Goal: Navigation & Orientation: Understand site structure

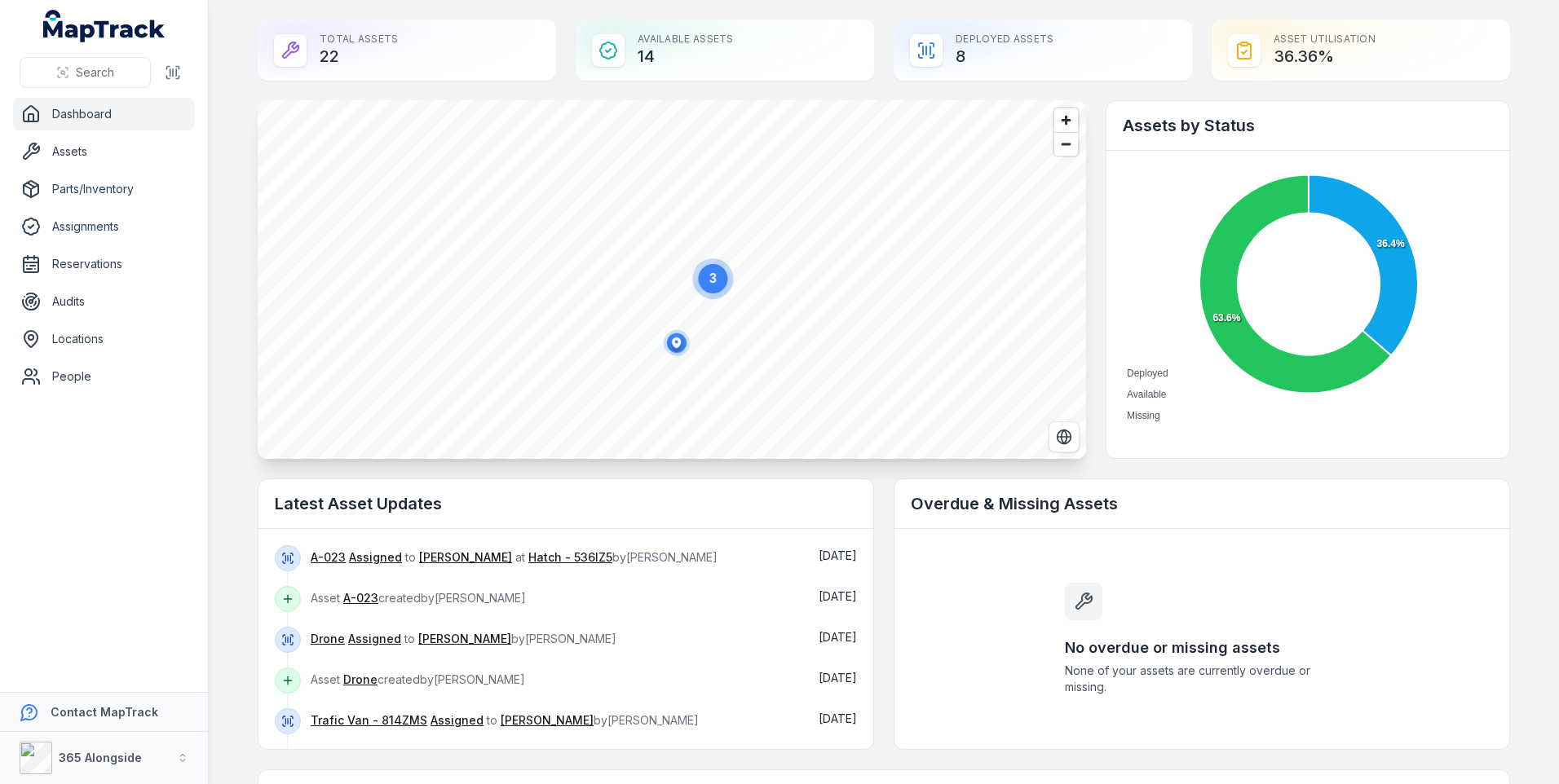
drag, startPoint x: 729, startPoint y: 187, endPoint x: 714, endPoint y: 298, distance: 112.0
click at [714, 298] on icon "3" at bounding box center [712, 278] width 49 height 49
click at [1067, 120] on span "Zoom in" at bounding box center [1066, 120] width 23 height 23
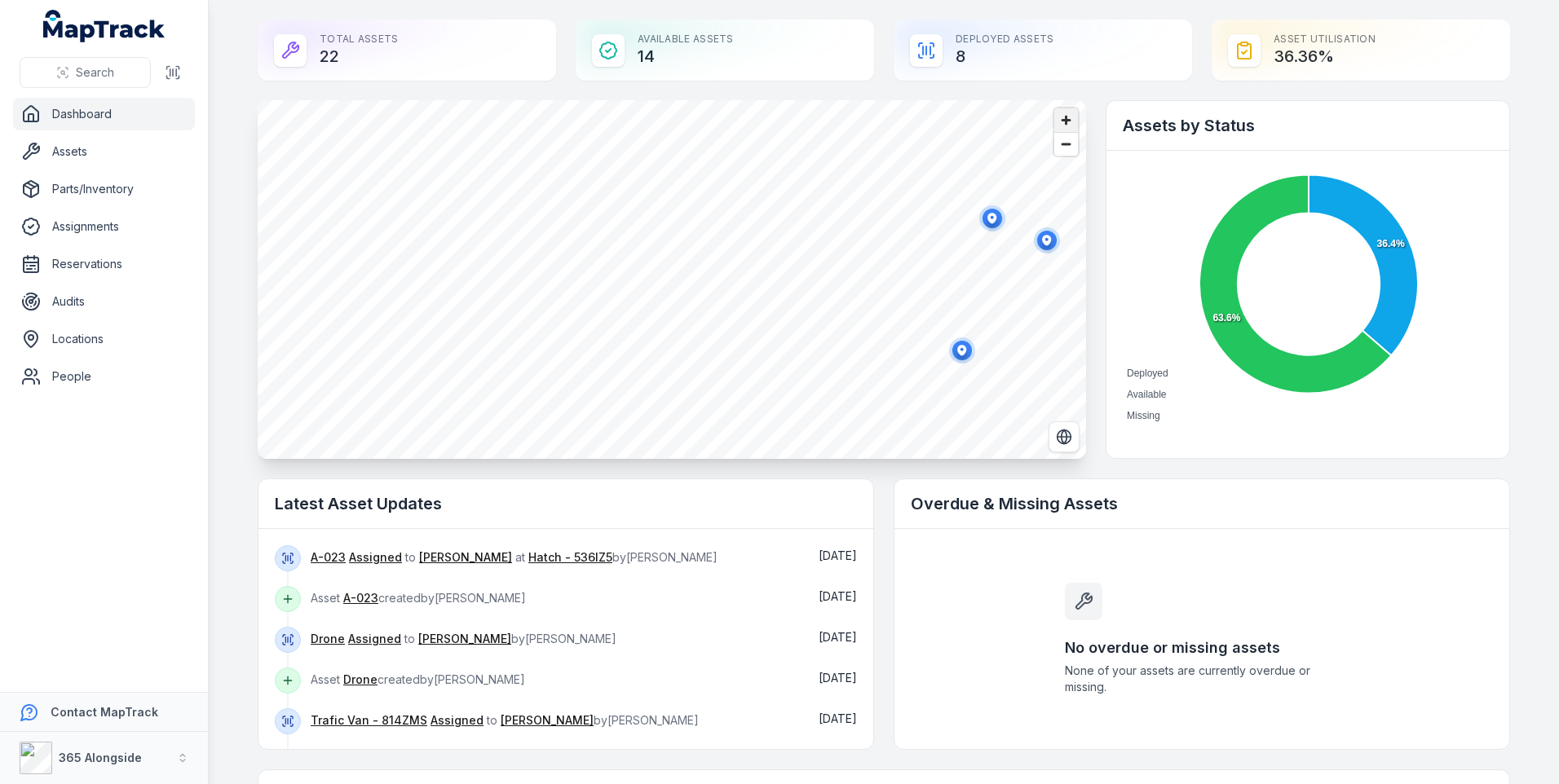
click at [1067, 120] on span "Zoom in" at bounding box center [1066, 120] width 23 height 23
click at [190, 298] on div "Search Dashboard Assets Parts/Inventory Assignments Reservations Audits Locatio…" at bounding box center [779, 392] width 1559 height 784
click at [722, 312] on ellipse "button" at bounding box center [726, 318] width 19 height 19
click at [754, 244] on ellipse "button" at bounding box center [763, 245] width 19 height 19
click at [647, 207] on ellipse "button" at bounding box center [654, 201] width 19 height 19
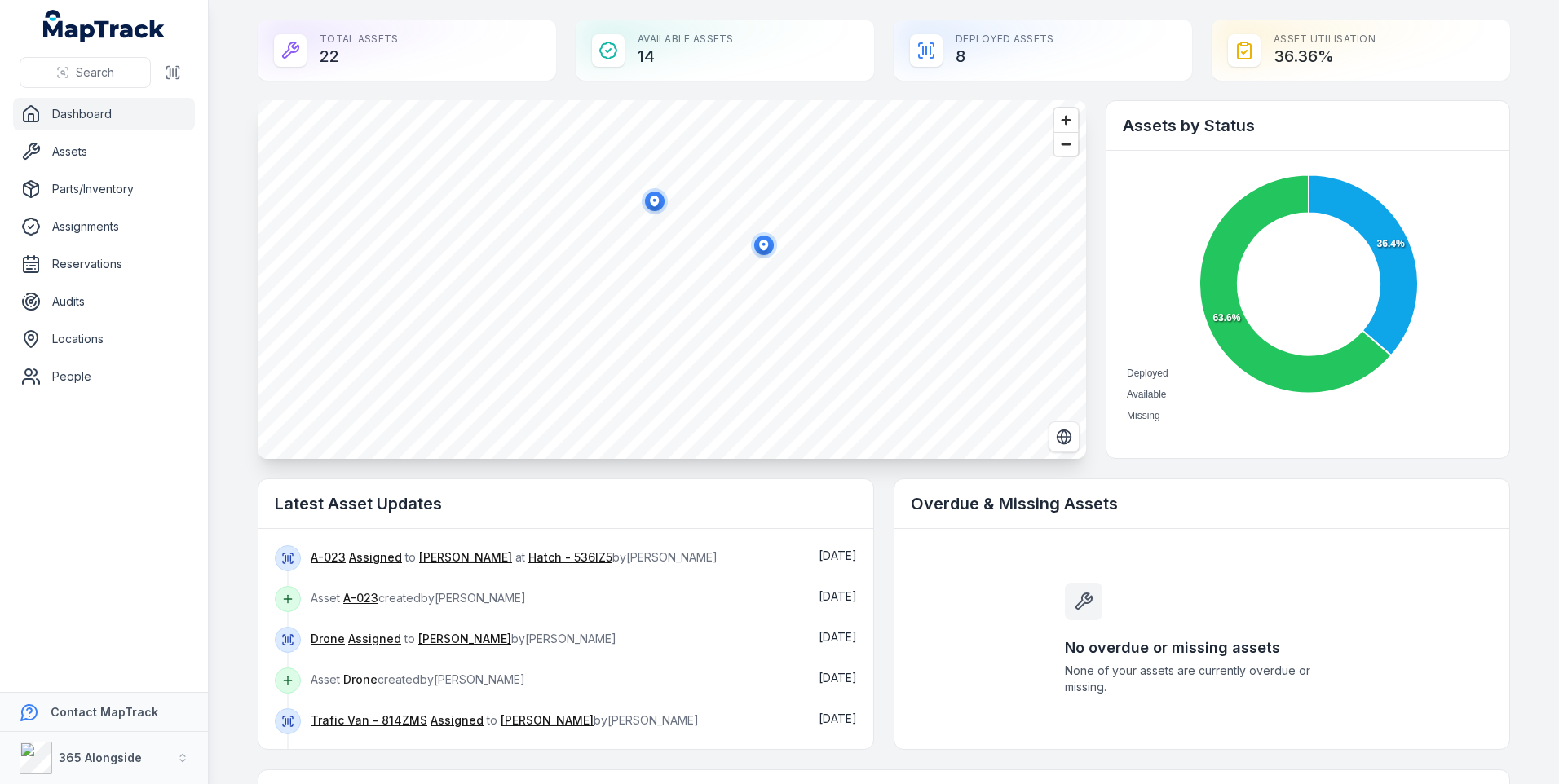
click at [651, 214] on icon "button" at bounding box center [654, 201] width 32 height 32
drag, startPoint x: 610, startPoint y: 463, endPoint x: 607, endPoint y: 286, distance: 177.0
click at [607, 286] on ellipse "button" at bounding box center [614, 287] width 19 height 19
